Goal: Task Accomplishment & Management: Use online tool/utility

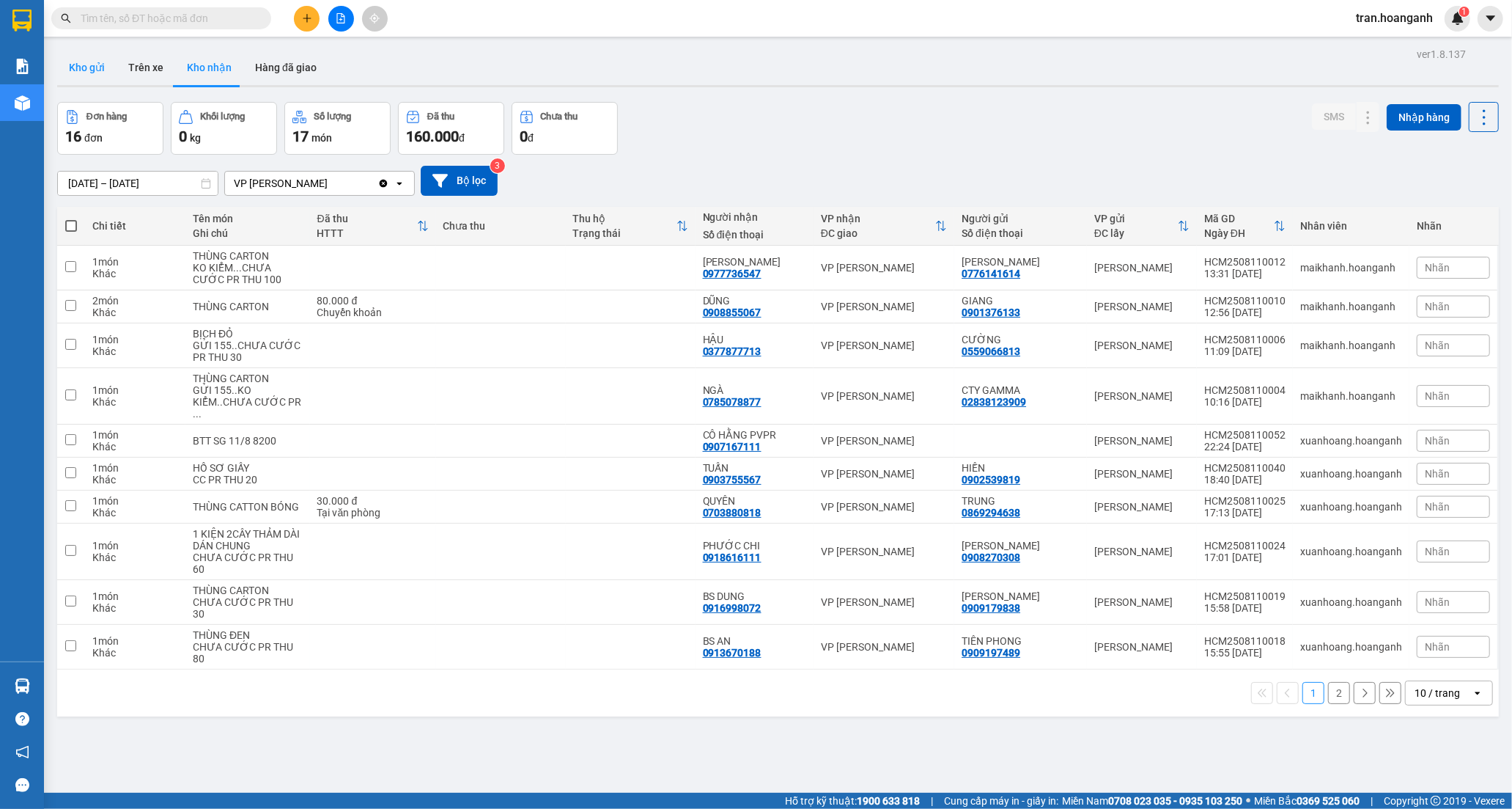
click at [79, 68] on button "Kho gửi" at bounding box center [87, 68] width 60 height 35
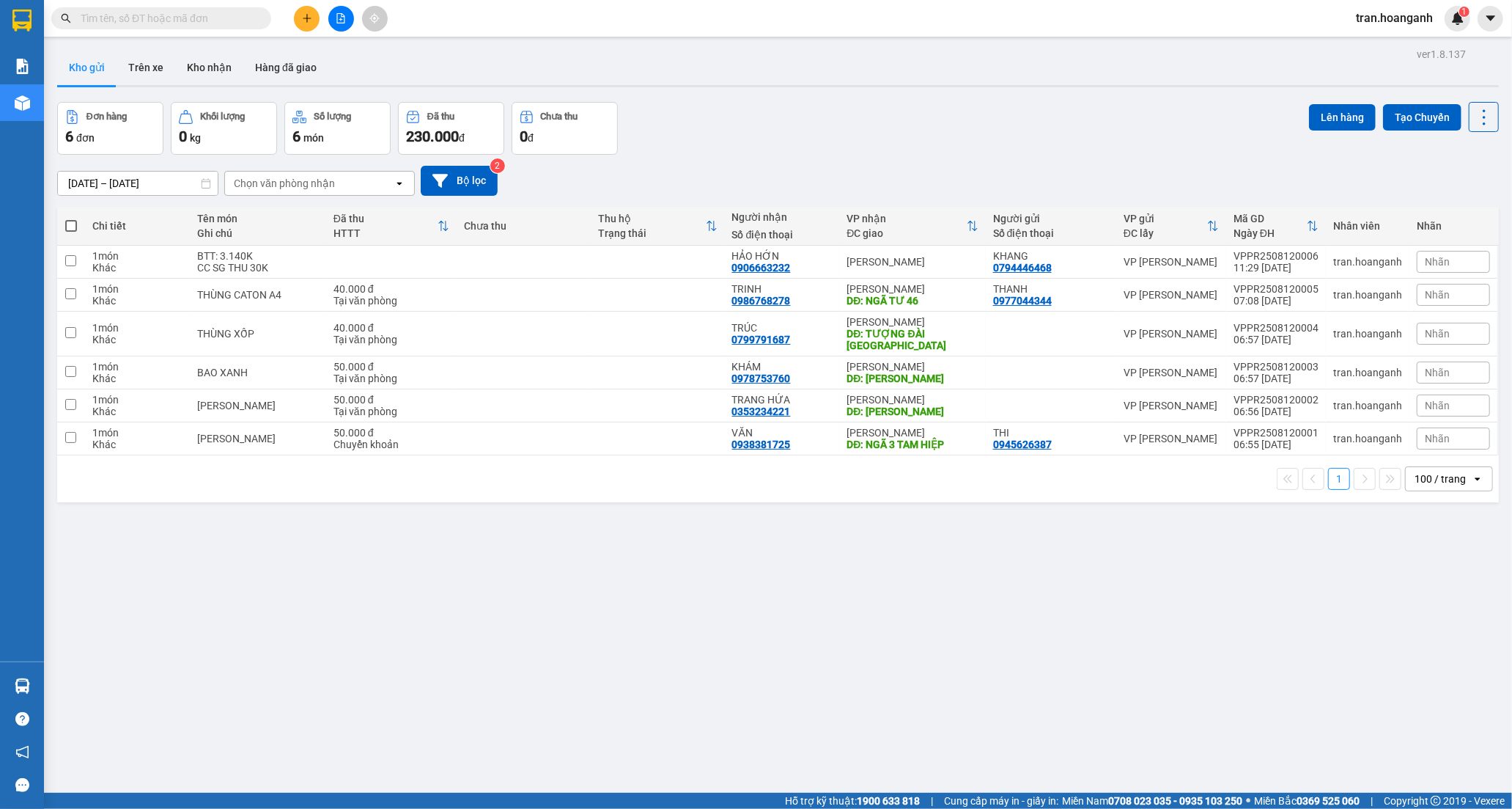
click at [72, 224] on span at bounding box center [71, 226] width 12 height 12
click at [71, 219] on input "checkbox" at bounding box center [71, 219] width 0 height 0
checkbox input "true"
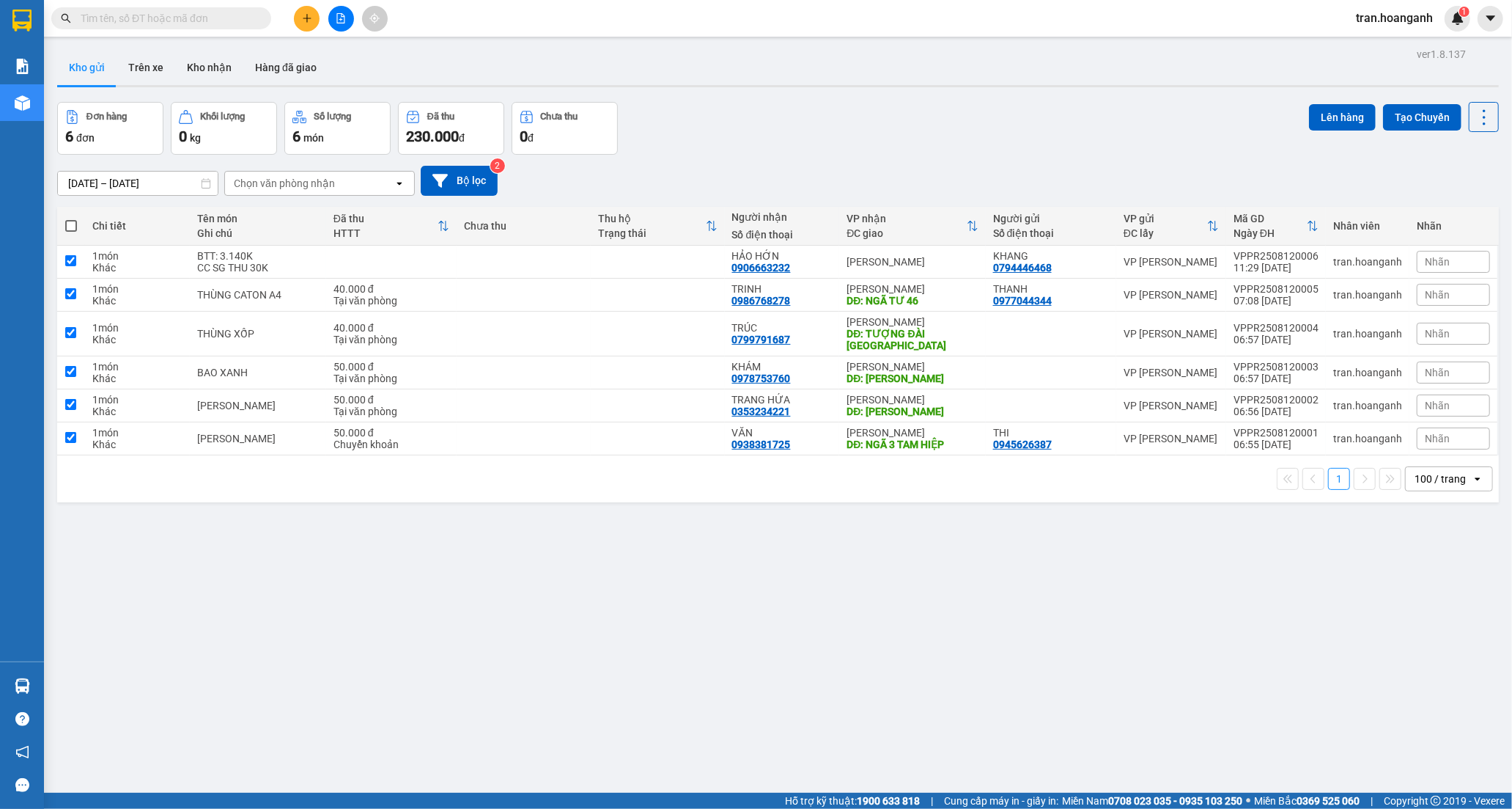
checkbox input "true"
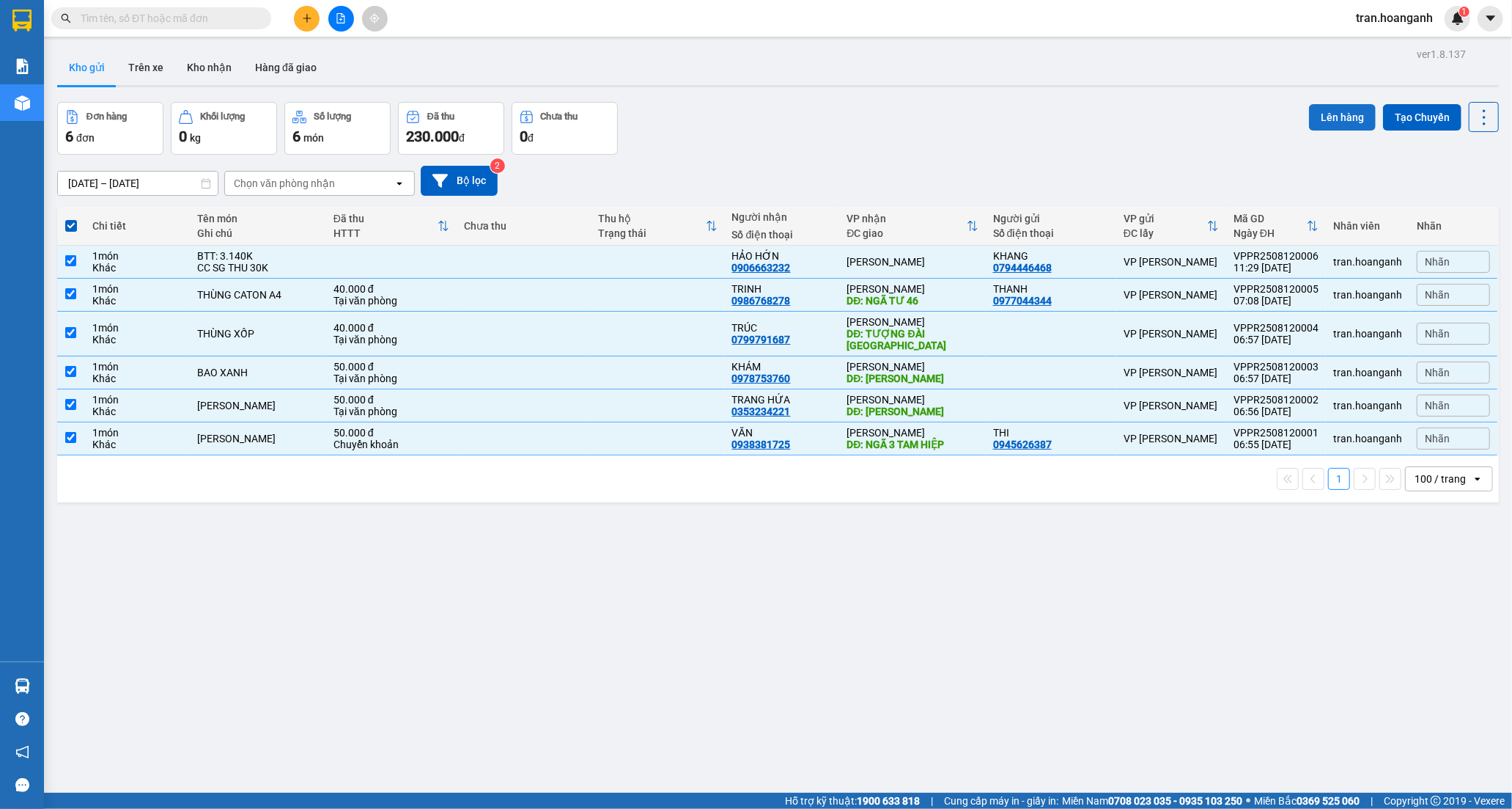
click at [1332, 107] on button "Lên hàng" at bounding box center [1342, 117] width 67 height 27
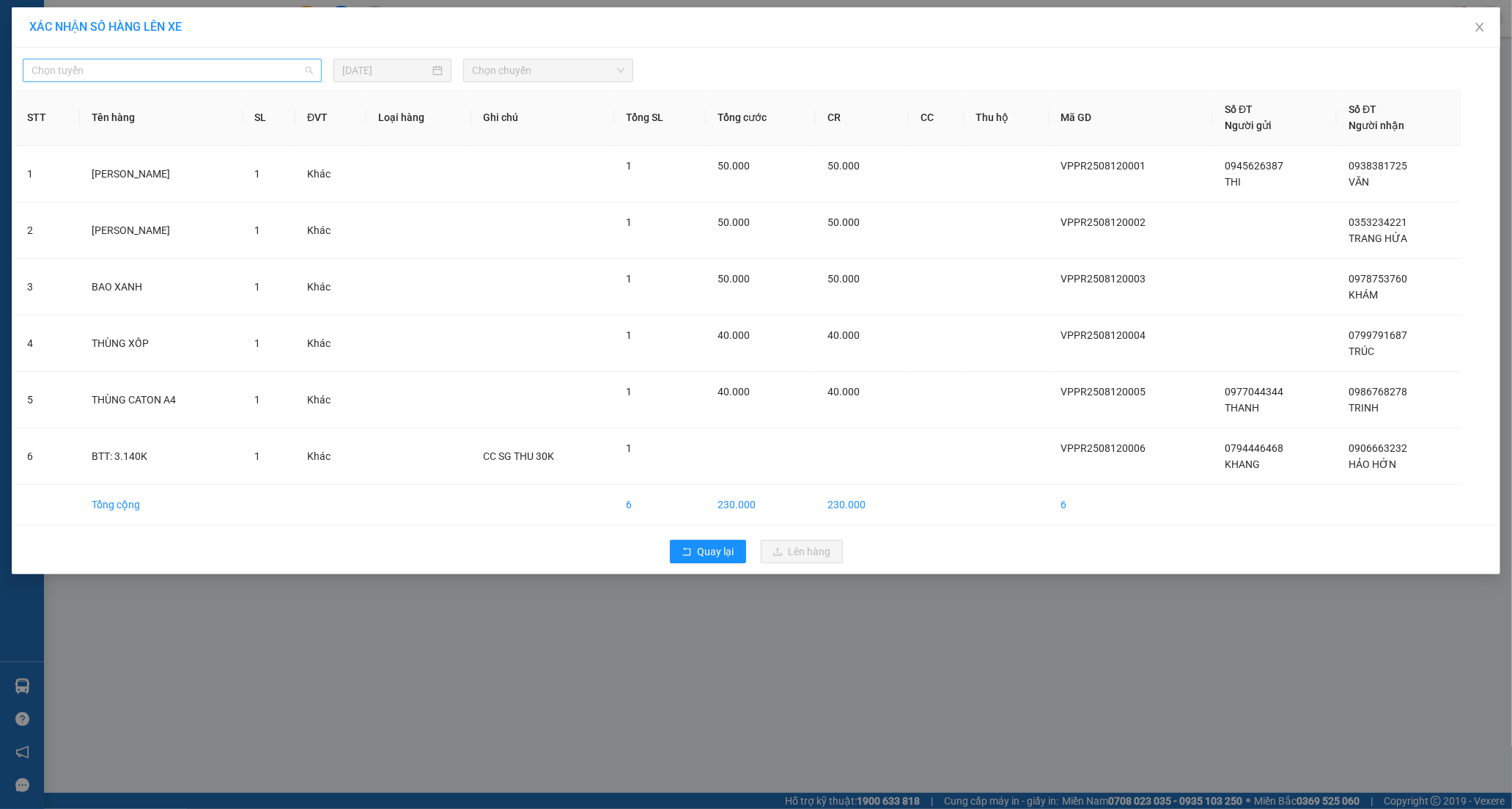
click at [118, 63] on span "Chọn tuyến" at bounding box center [172, 71] width 282 height 22
click at [112, 152] on div "[PERSON_NAME]" at bounding box center [173, 146] width 283 height 16
click at [482, 74] on span "Chọn chuyến" at bounding box center [548, 71] width 152 height 22
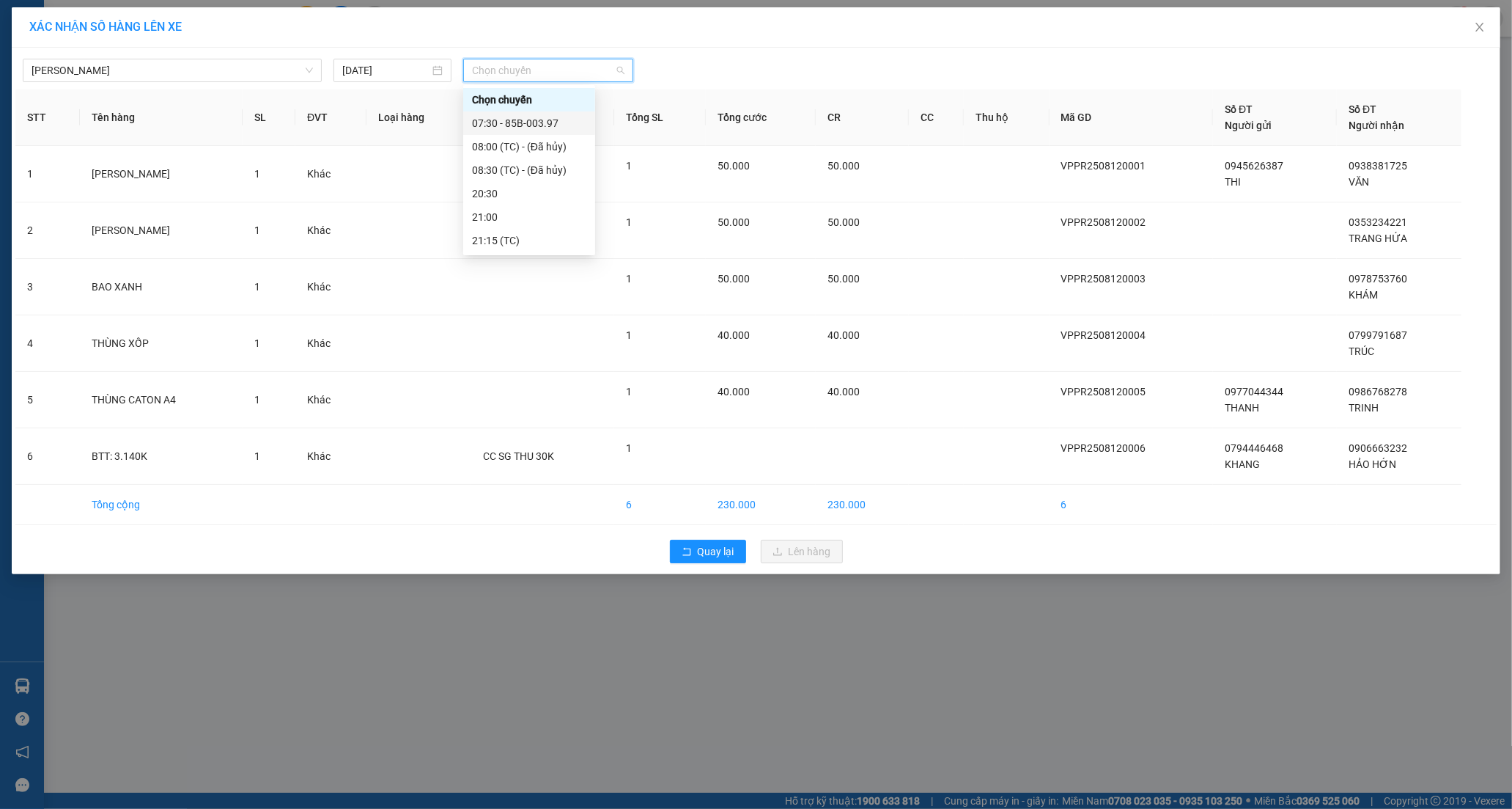
click at [536, 123] on div "07:30 - 85B-003.97" at bounding box center [529, 123] width 114 height 16
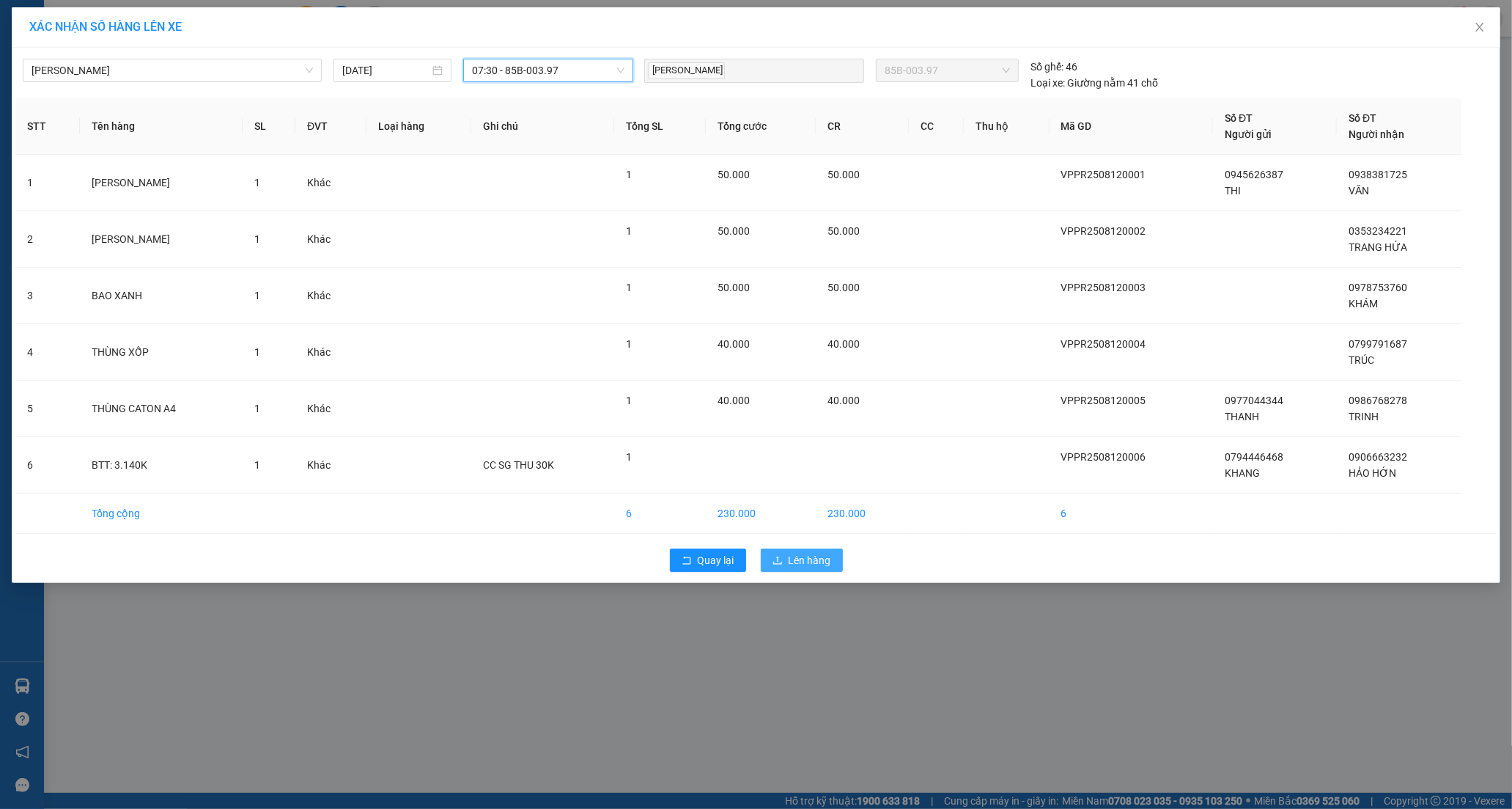
click at [795, 553] on span "Lên hàng" at bounding box center [810, 560] width 43 height 16
